Goal: Task Accomplishment & Management: Use online tool/utility

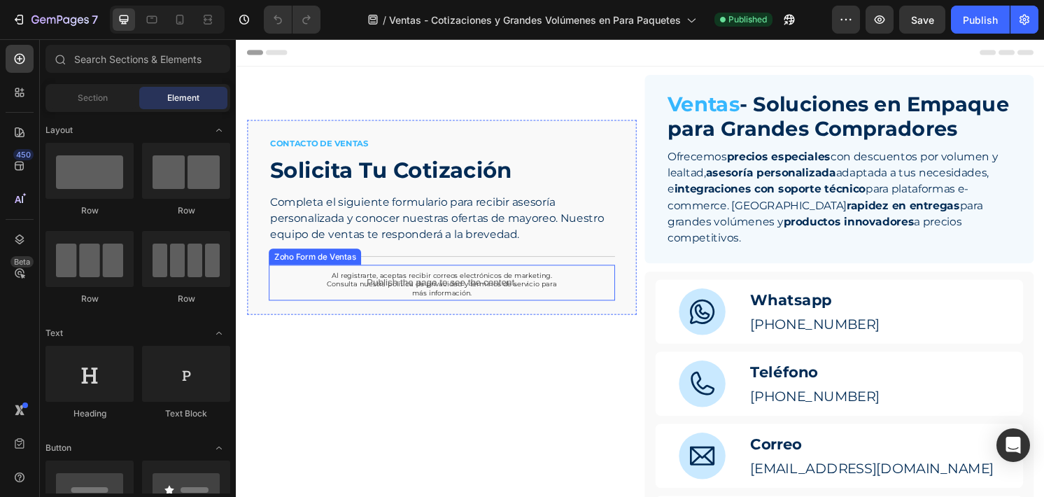
click at [586, 289] on p "Publish the page to see the content." at bounding box center [449, 292] width 360 height 15
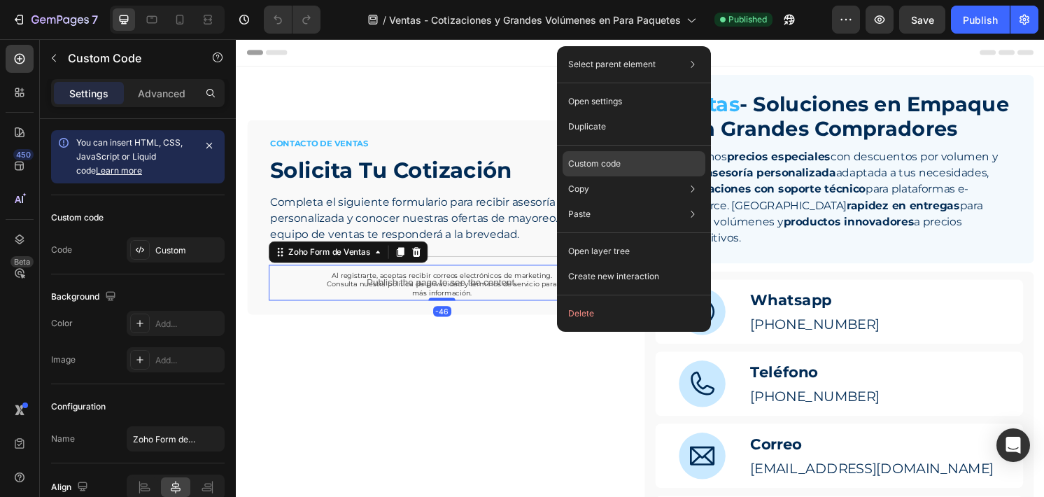
click at [633, 202] on div "Custom code" at bounding box center [634, 214] width 143 height 25
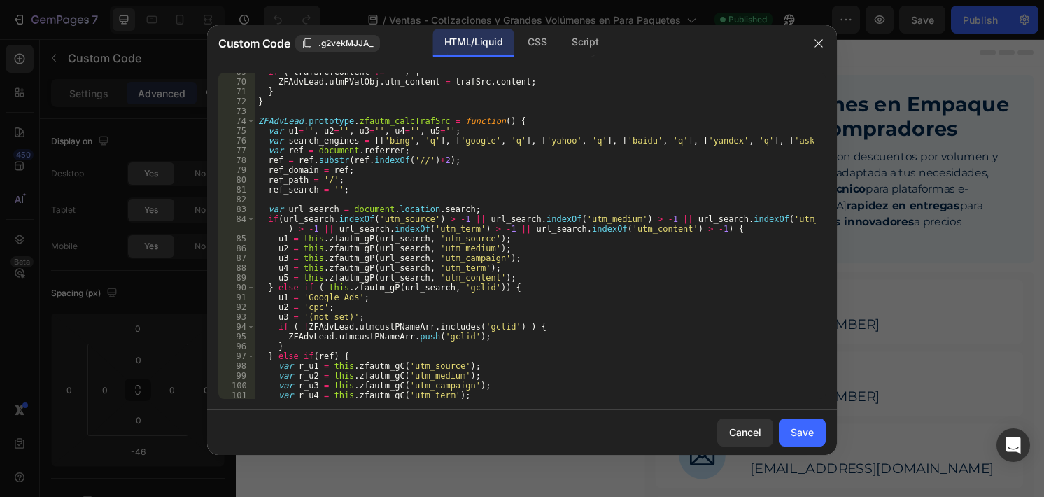
scroll to position [688, 0]
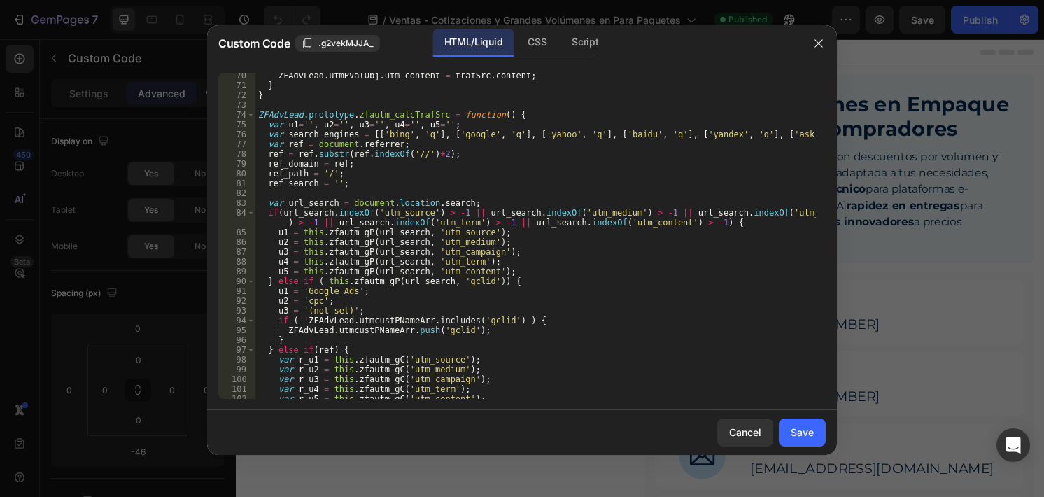
type textarea "u3 = this.zfautm_gP(url_search, 'utm_campaign');"
click at [487, 255] on div "ZFAdvLead . utmPValObj . utm_content = trafSrc . content ; } } ZFAdvLead . prot…" at bounding box center [535, 249] width 561 height 356
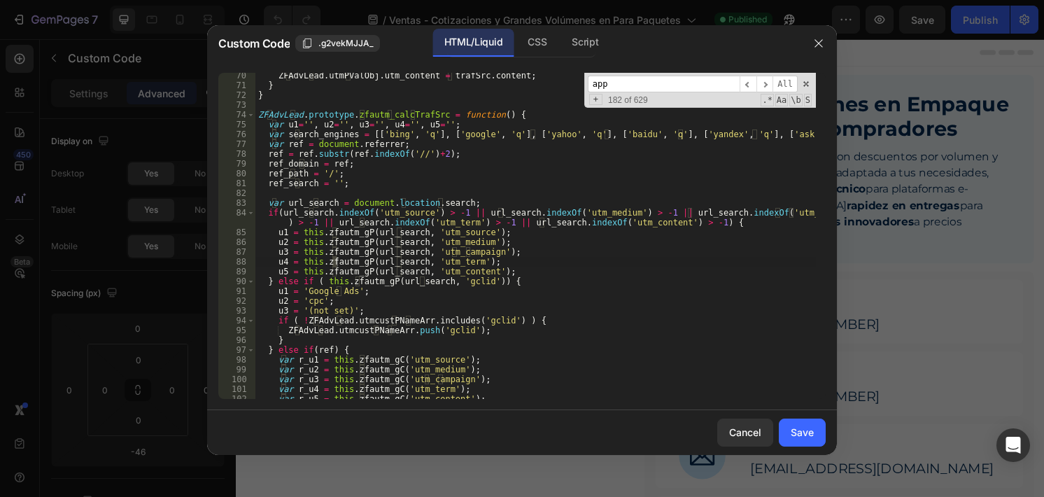
scroll to position [2659, 0]
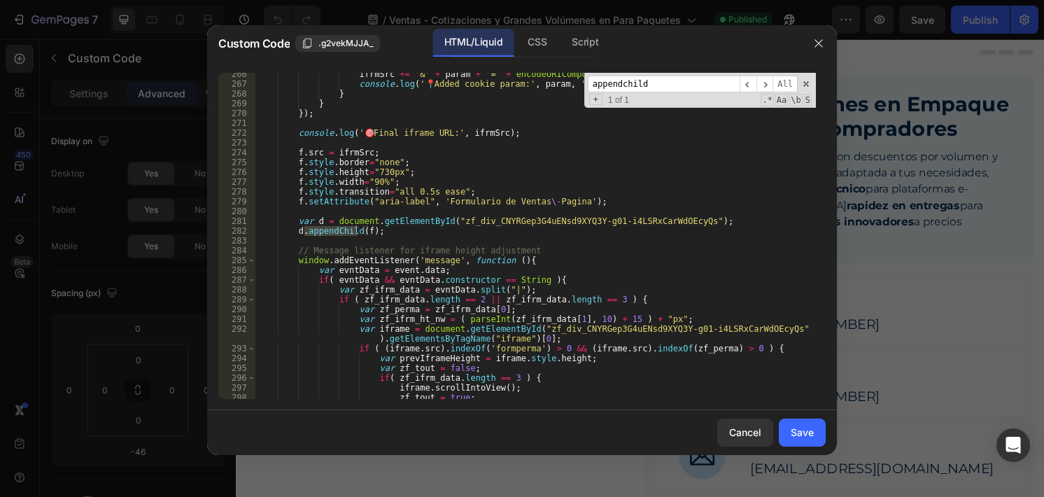
type input "appendchild"
type textarea "var d = document.getElementById("zf_div_CNYRGep3G4uENsd9XYQ3Y-g01-i4LSRxCarWdOE…"
click at [711, 222] on div "ifrmSrc += '&' + param + '=' + encodeURIComponent ( cookieVal ) ; console . log…" at bounding box center [535, 242] width 561 height 346
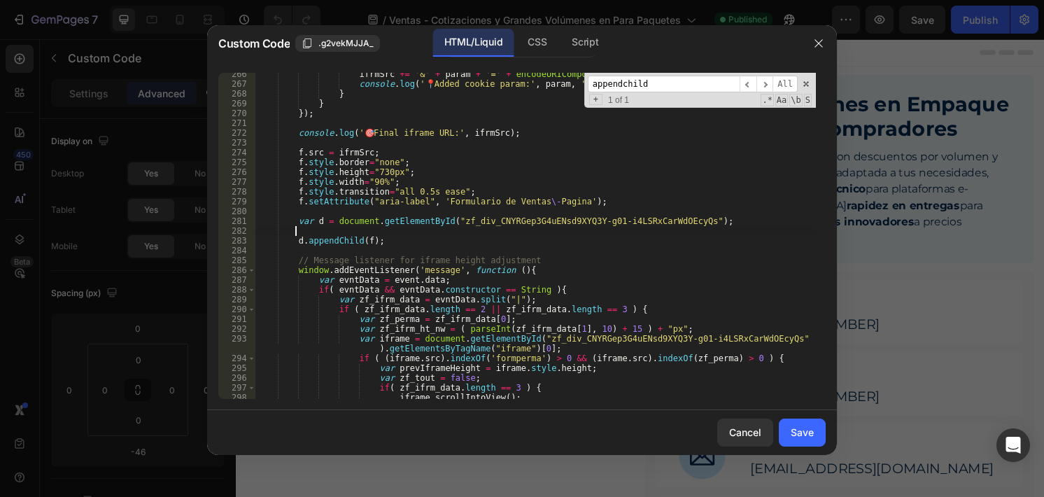
paste textarea "if (!f) {"
drag, startPoint x: 679, startPoint y: 222, endPoint x: 448, endPoint y: 219, distance: 231.0
click at [448, 219] on div "ifrmSrc += '&' + param + '=' + encodeURIComponent ( cookieVal ) ; console . log…" at bounding box center [535, 242] width 561 height 346
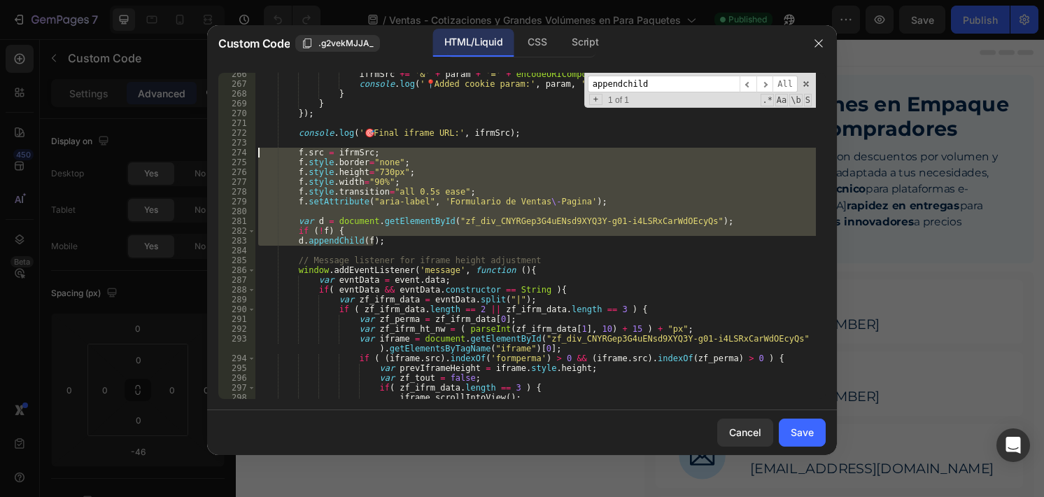
drag, startPoint x: 393, startPoint y: 241, endPoint x: 251, endPoint y: 153, distance: 168.2
click at [251, 153] on div "var d = document.getElementById("zf_div_CNYRGep3G4uENsd9XYQ3Y-g01-i4LSRxCarWdOE…" at bounding box center [521, 236] width 607 height 326
paste textarea "d.appendChild(f)"
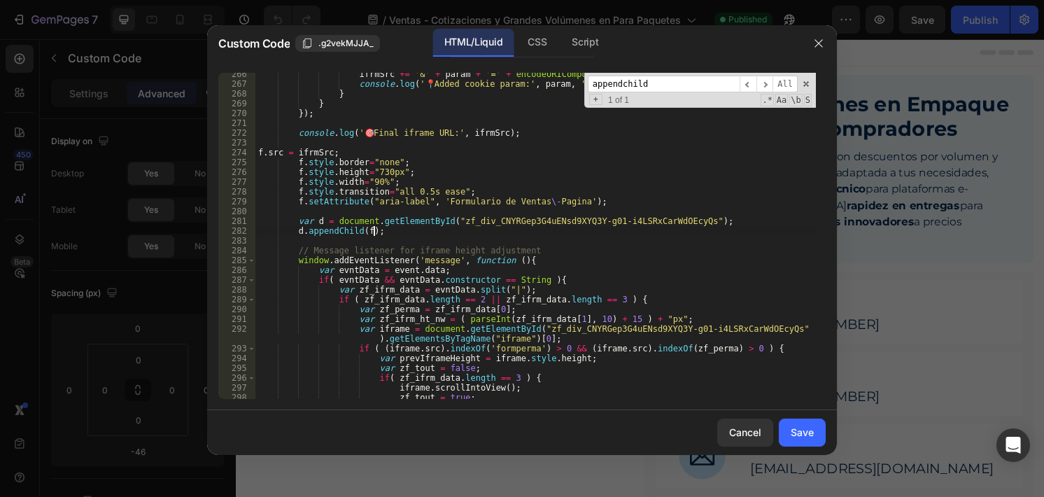
click at [259, 153] on div "ifrmSrc += '&' + param + '=' + encodeURIComponent ( cookieVal ) ; console . log…" at bounding box center [535, 242] width 561 height 346
type textarea "f.src = ifrmSrc;"
click at [786, 430] on button "Save" at bounding box center [802, 433] width 47 height 28
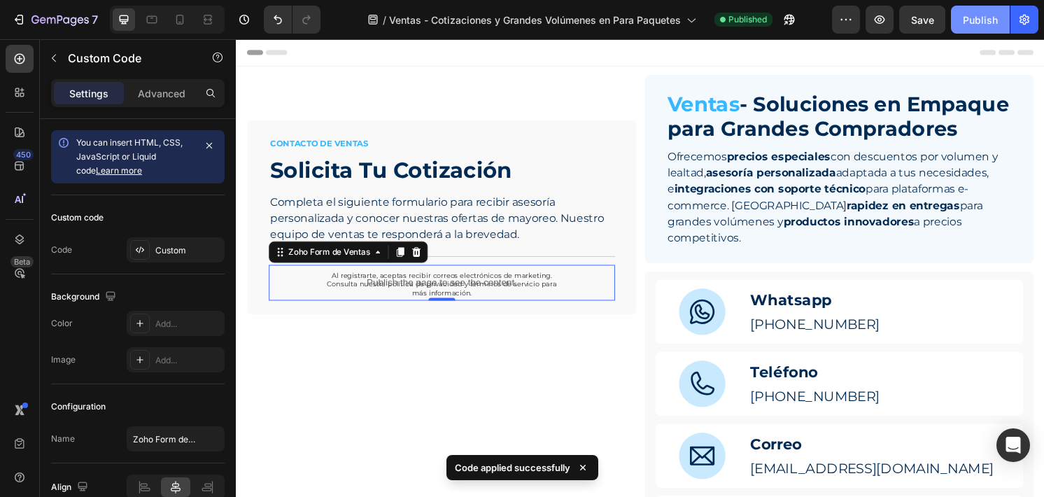
click at [962, 22] on button "Publish" at bounding box center [980, 20] width 59 height 28
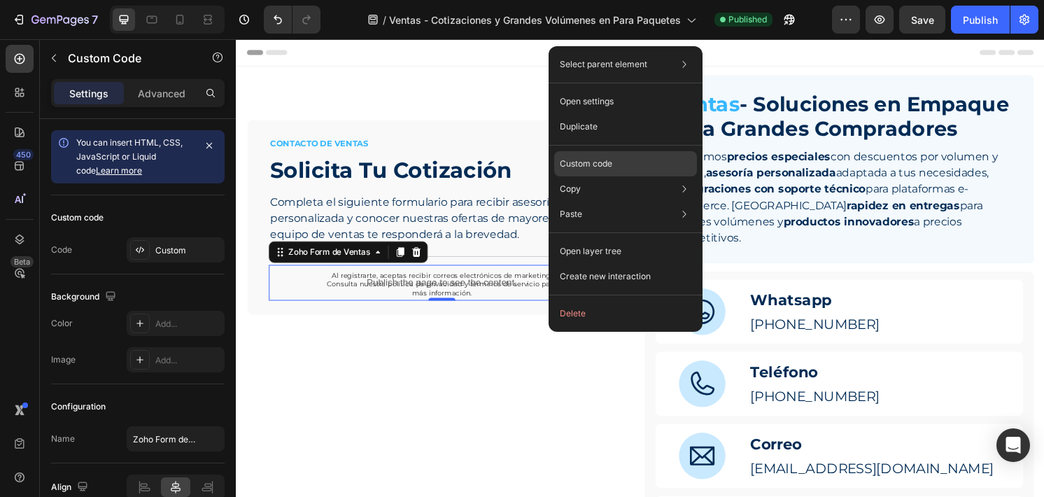
click at [609, 169] on p "Custom code" at bounding box center [586, 163] width 52 height 13
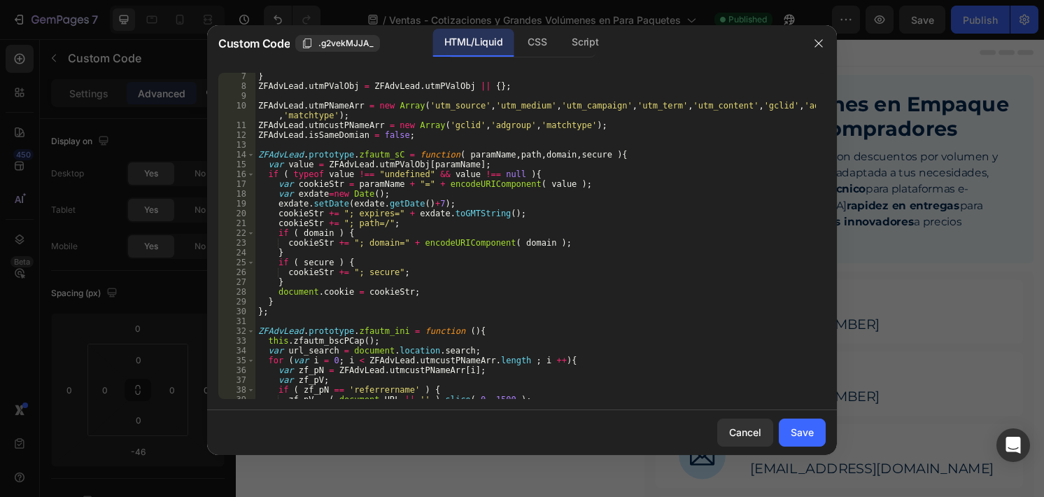
scroll to position [61, 0]
type textarea "document.cookie = cookieStr;"
click at [456, 290] on div "} ZFAdvLead . utmPValObj = ZFAdvLead . utmPValObj || { } ; ZFAdvLead . utmPName…" at bounding box center [535, 244] width 561 height 346
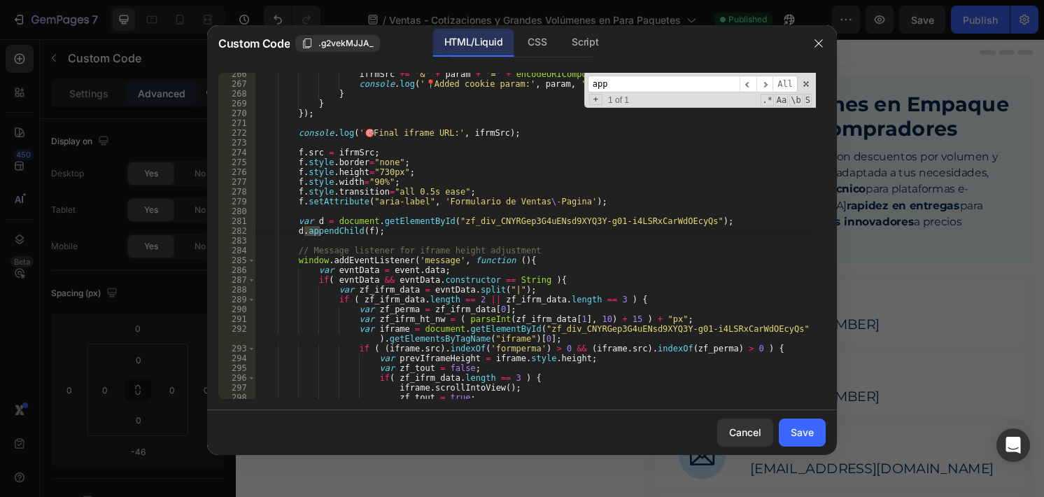
scroll to position [2659, 0]
type input "appendc"
type textarea "d.appendChild(f);"
click at [431, 227] on div "ifrmSrc += '&' + param + '=' + encodeURIComponent ( cookieVal ) ; console . log…" at bounding box center [535, 242] width 561 height 346
paste input "f.src = ifrmSrc; f.style.border="none"; f.style.height="730px"; f.style.width="…"
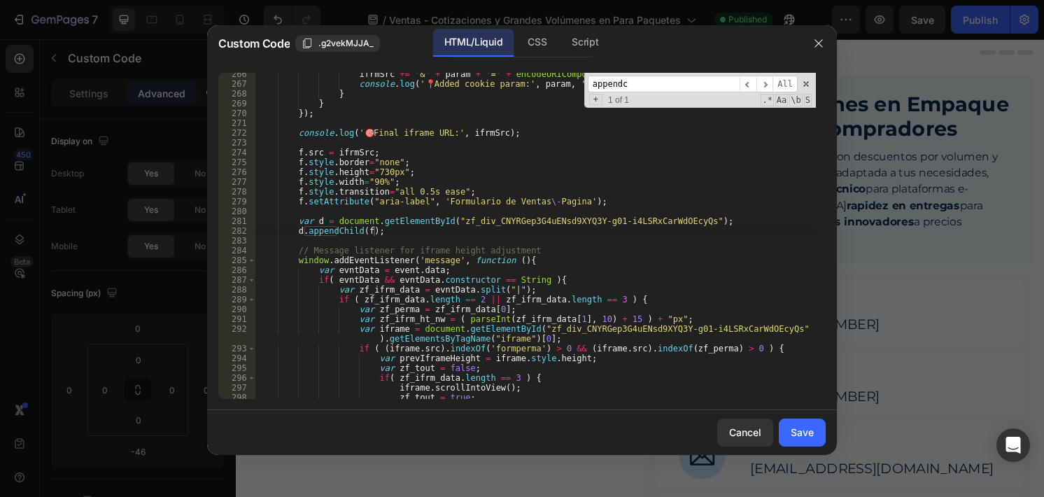
type input "f.src = ifrmSrc; f.style.border="none"; f.style.height="730px"; f.style.width="…"
click at [650, 82] on input at bounding box center [664, 84] width 152 height 17
paste input "zf_div_CNYRGep3G4uENsd9XYQ3Y-g01-i4LSRxCarWdOEcyQs"
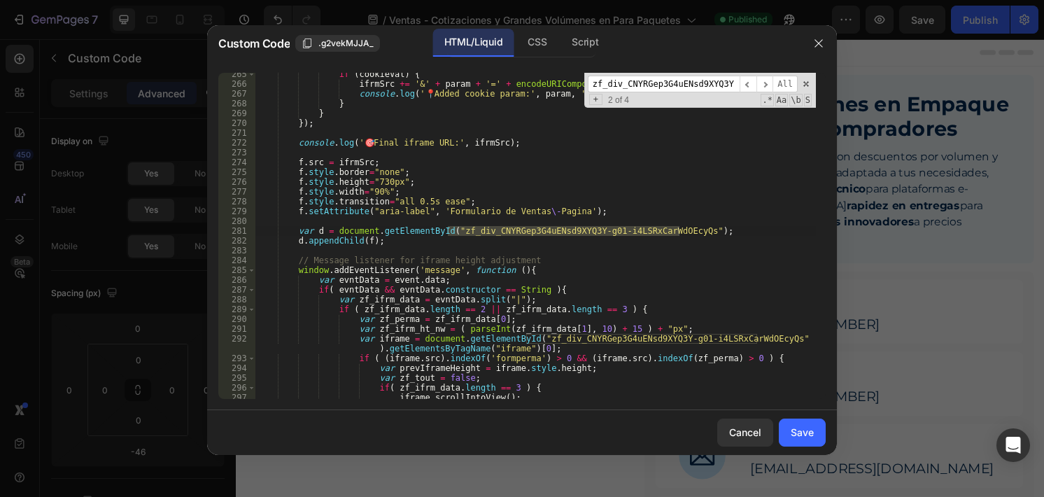
click at [412, 244] on div "if ( cookieVal ) { ifrmSrc += '&' + param + '=' + encodeURIComponent ( cookieVa…" at bounding box center [535, 242] width 561 height 346
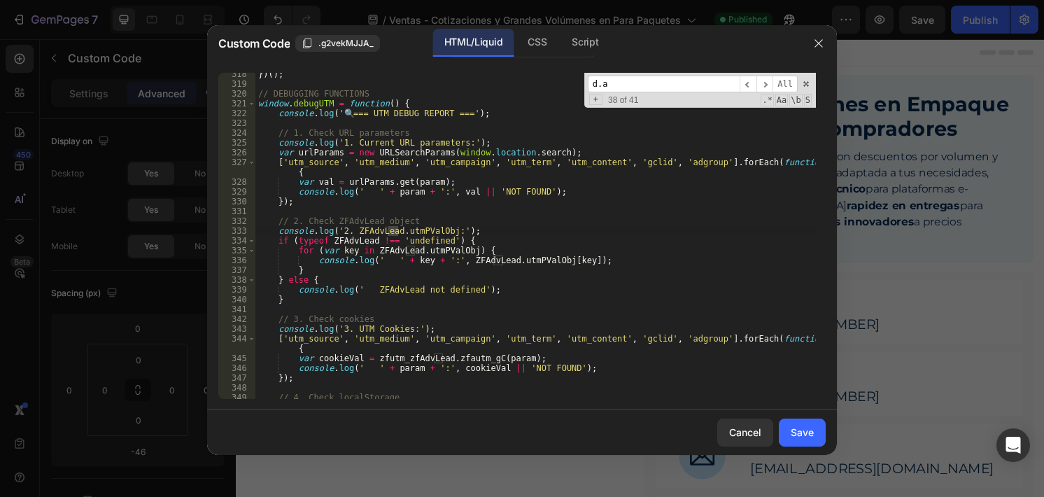
scroll to position [2648, 0]
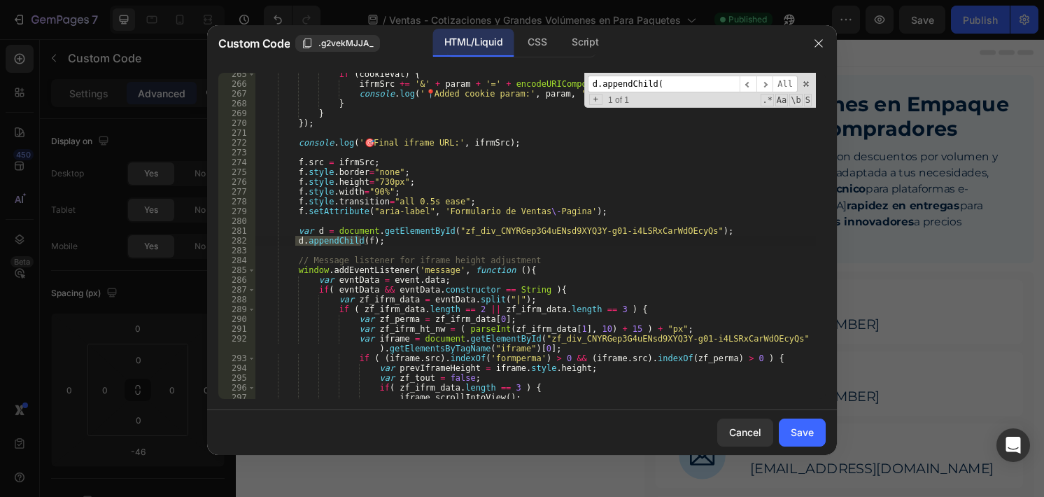
type input "d.appendChild("
click at [663, 232] on div "if ( cookieVal ) { ifrmSrc += '&' + param + '=' + encodeURIComponent ( cookieVa…" at bounding box center [535, 242] width 561 height 346
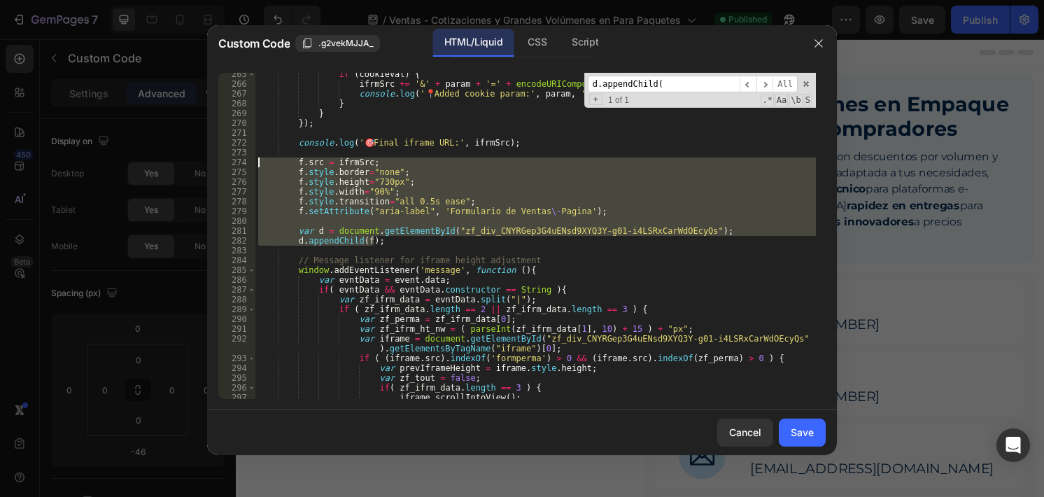
drag, startPoint x: 386, startPoint y: 241, endPoint x: 241, endPoint y: 160, distance: 165.7
click at [241, 160] on div "var d = document.getElementById("zf_div_CNYRGep3G4uENsd9XYQ3Y-g01-i4LSRxCarWdOE…" at bounding box center [521, 236] width 607 height 326
paste textarea "f.setAttribute("aria-label", 'Formulario de Ventas \- Pagina')"
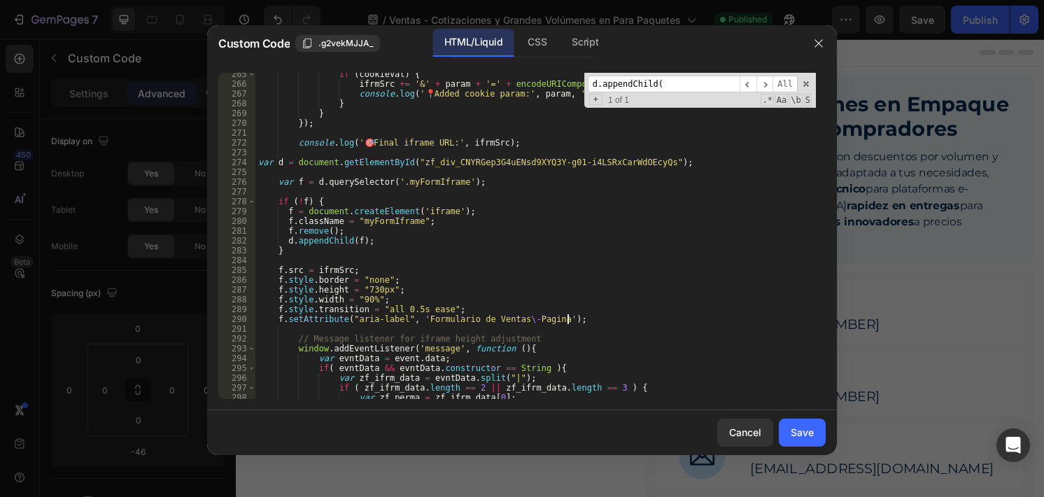
click at [261, 164] on div "if ( cookieVal ) { ifrmSrc += '&' + param + '=' + encodeURIComponent ( cookieVa…" at bounding box center [535, 242] width 561 height 346
type textarea "var d = document.getElementById("zf_div_CNYRGep3G4uENsd9XYQ3Y-g01-i4LSRxCarWdOE…"
click at [812, 435] on div "Save" at bounding box center [802, 432] width 23 height 15
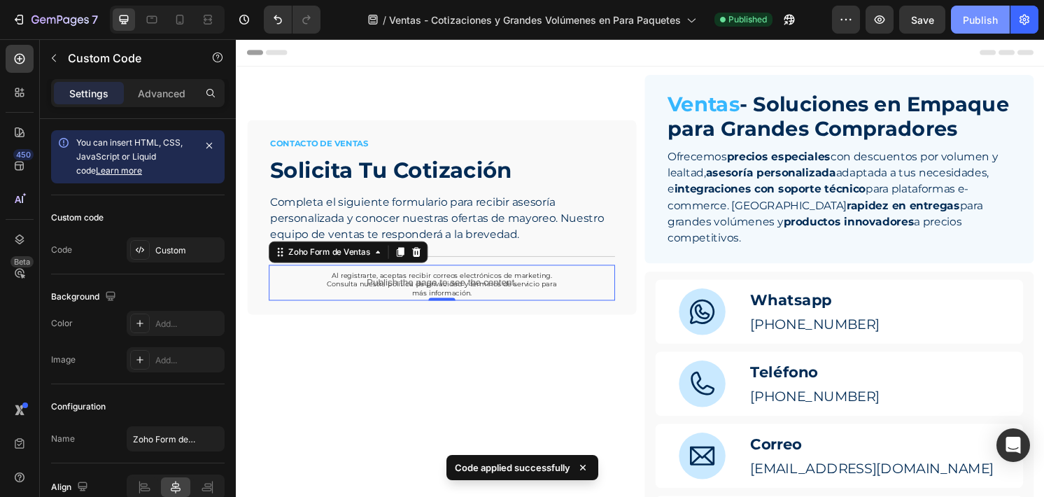
click at [970, 28] on button "Publish" at bounding box center [980, 20] width 59 height 28
